Goal: Browse casually

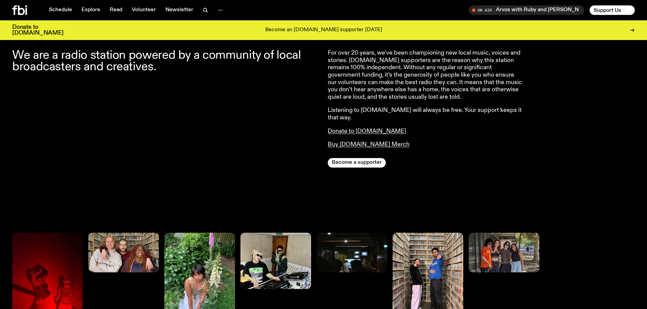
scroll to position [268, 0]
click at [330, 141] on link "Buy [DOMAIN_NAME] Merch" at bounding box center [369, 144] width 82 height 6
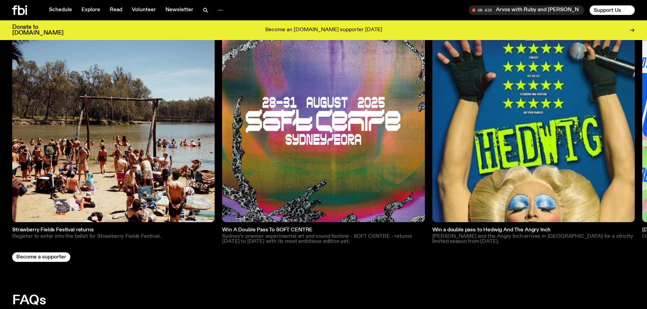
scroll to position [1049, 0]
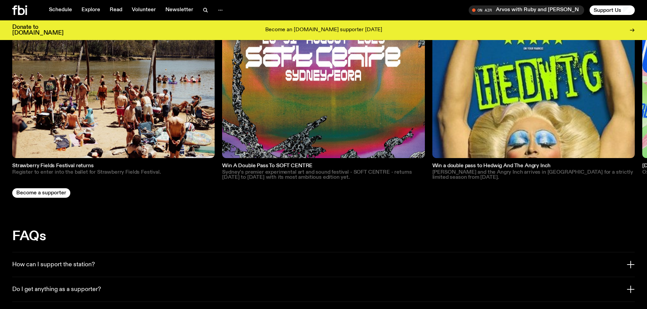
click at [279, 111] on img at bounding box center [323, 57] width 202 height 202
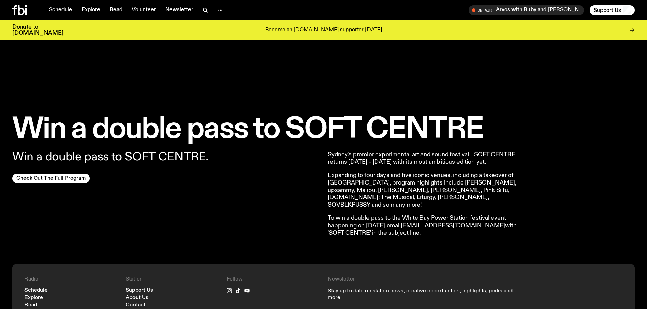
scroll to position [167, 0]
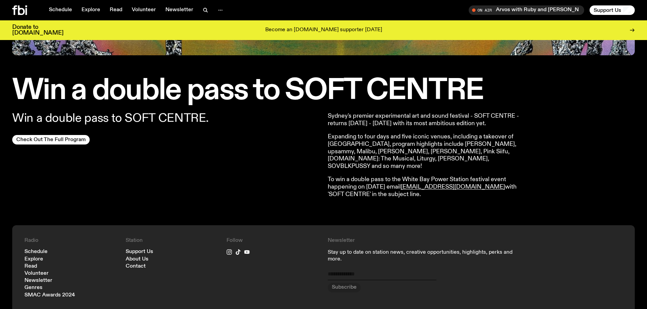
click at [385, 147] on p "Expanding to four days and five iconic venues, including a takeover of [GEOGRAP…" at bounding box center [426, 151] width 196 height 37
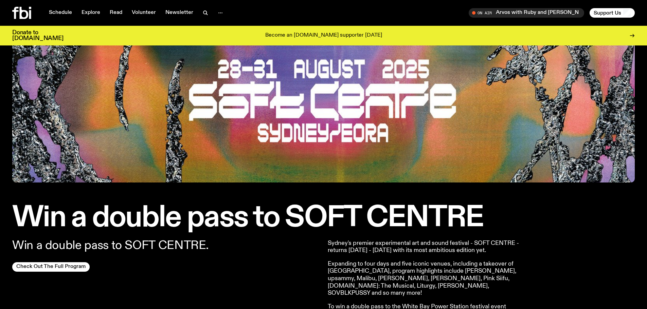
scroll to position [0, 0]
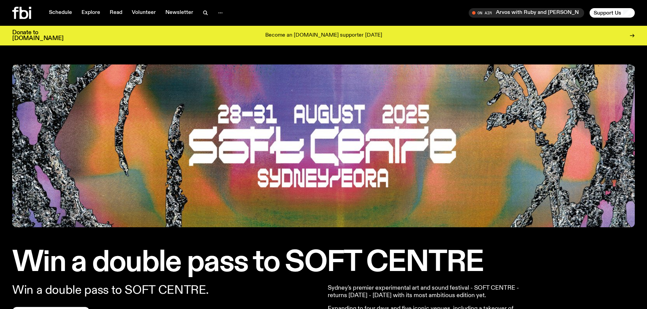
click at [20, 15] on icon at bounding box center [24, 13] width 9 height 12
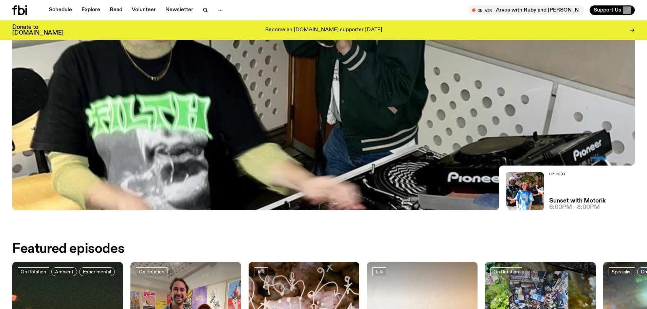
scroll to position [402, 0]
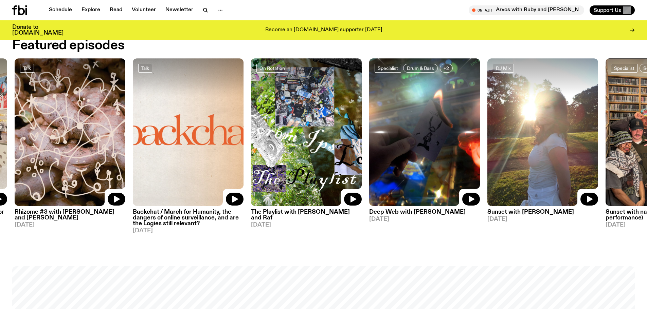
drag, startPoint x: 344, startPoint y: 118, endPoint x: 117, endPoint y: 96, distance: 227.2
click at [117, 96] on img at bounding box center [70, 132] width 111 height 148
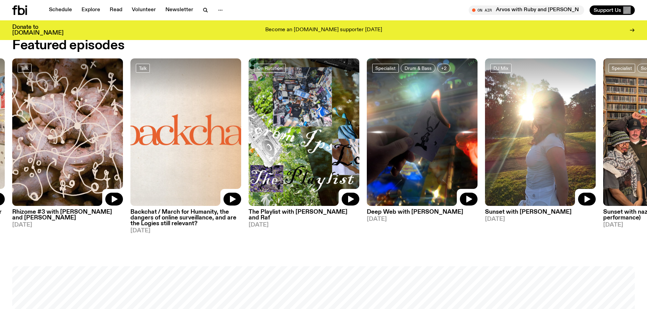
drag, startPoint x: 224, startPoint y: 106, endPoint x: 52, endPoint y: 91, distance: 172.8
click at [52, 91] on div "On Rotation Ambient Experimental The Live Feed / Worlds Only [DATE] On Rotation…" at bounding box center [323, 146] width 622 height 176
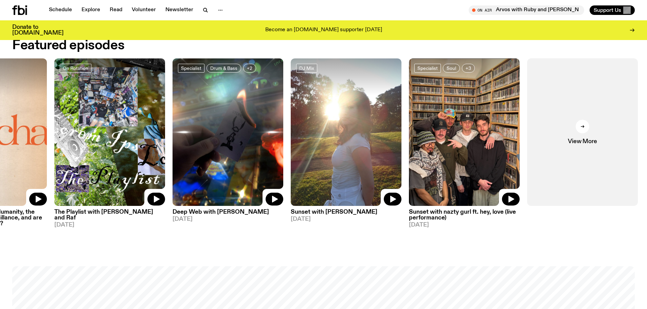
drag, startPoint x: 362, startPoint y: 167, endPoint x: 131, endPoint y: 132, distance: 233.5
click at [131, 132] on div "On Rotation Ambient Experimental The Live Feed / Worlds Only [DATE] On Rotation…" at bounding box center [323, 146] width 622 height 176
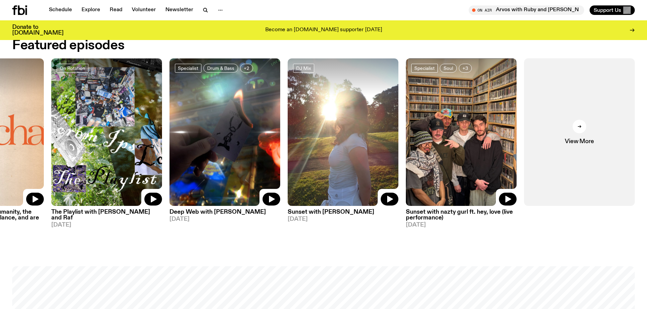
click at [252, 136] on img at bounding box center [224, 132] width 111 height 148
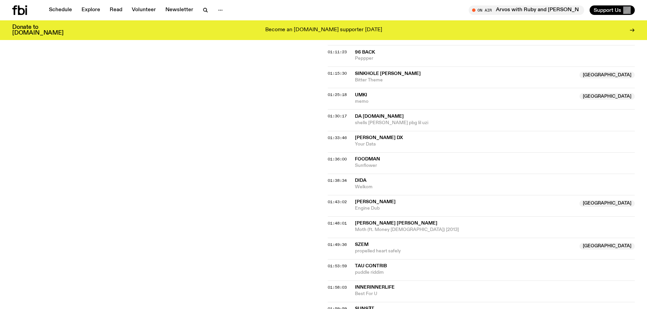
scroll to position [675, 0]
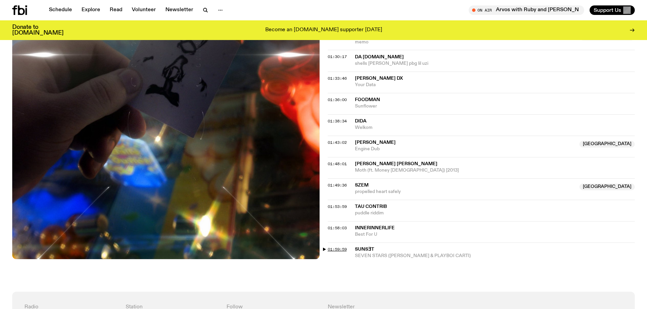
click at [330, 248] on span "01:59:59" at bounding box center [337, 249] width 19 height 5
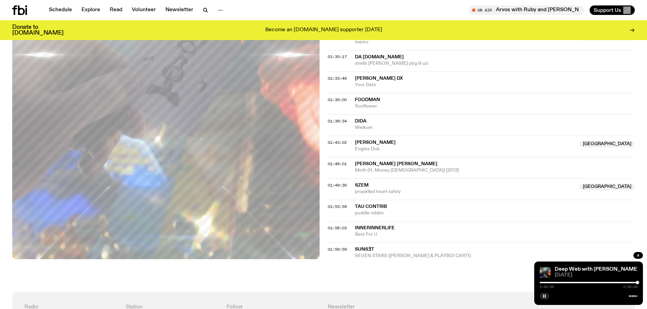
click at [546, 296] on button "button" at bounding box center [544, 296] width 10 height 7
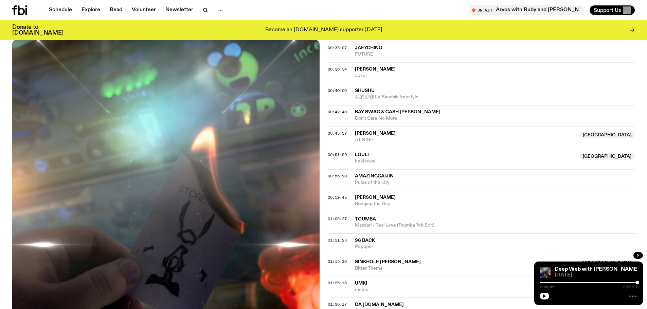
scroll to position [268, 0]
